Goal: Information Seeking & Learning: Learn about a topic

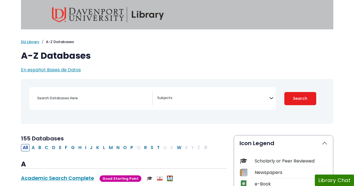
select select "Database Subject Filter"
click at [194, 96] on span "Search filters" at bounding box center [213, 97] width 112 height 6
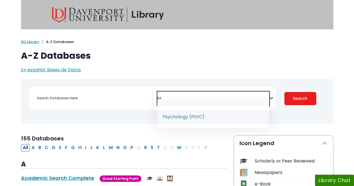
type textarea "ps"
select select "232691"
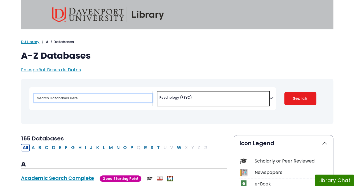
click at [93, 99] on input "Search database by title or keyword" at bounding box center [93, 98] width 118 height 8
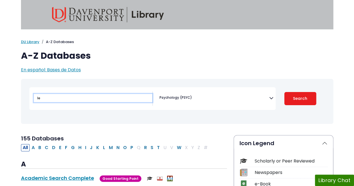
type input "l"
click at [103, 98] on input "Search database by title or keyword" at bounding box center [93, 98] width 118 height 8
click at [284, 92] on button "Search" at bounding box center [300, 98] width 32 height 13
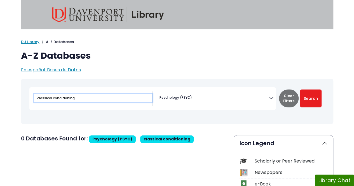
click at [117, 99] on input "classical conditioning" at bounding box center [93, 98] width 118 height 8
type input "c"
type input "conditioning"
click at [300, 90] on button "Search" at bounding box center [311, 99] width 22 height 18
drag, startPoint x: 109, startPoint y: 97, endPoint x: 1, endPoint y: 66, distance: 112.2
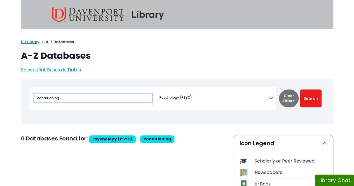
type input "observational learning"
click at [300, 90] on button "Search" at bounding box center [311, 99] width 22 height 18
